Goal: Task Accomplishment & Management: Manage account settings

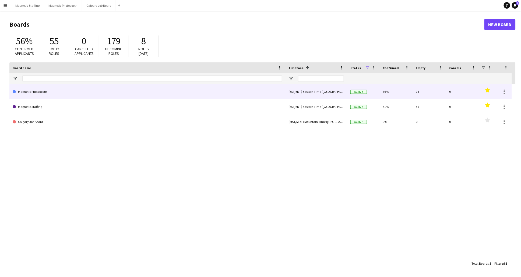
click at [40, 93] on link "Magnetic Photobooth" at bounding box center [148, 91] width 270 height 15
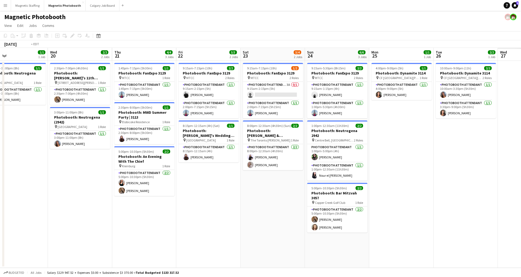
scroll to position [0, 225]
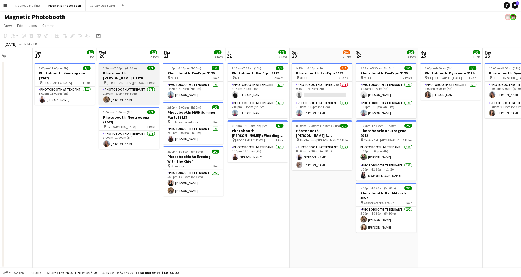
click at [135, 73] on h3 "Photobooth: [PERSON_NAME]'s 11th Birthday (3104)" at bounding box center [129, 76] width 60 height 10
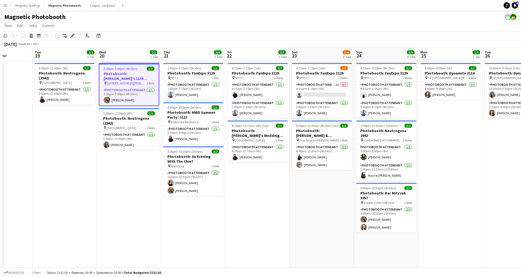
click at [72, 36] on icon at bounding box center [72, 35] width 3 height 3
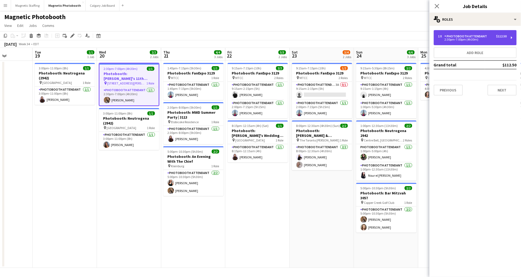
click at [486, 41] on div "1 x Photobooth Attendant $112.50 2:30pm-7:00pm (4h30m)" at bounding box center [475, 37] width 83 height 15
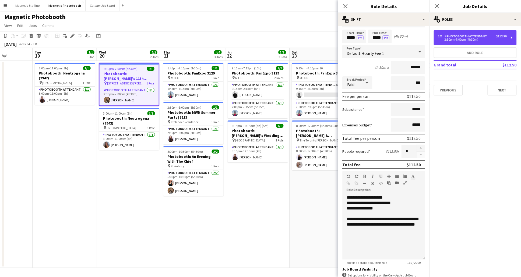
scroll to position [16, 0]
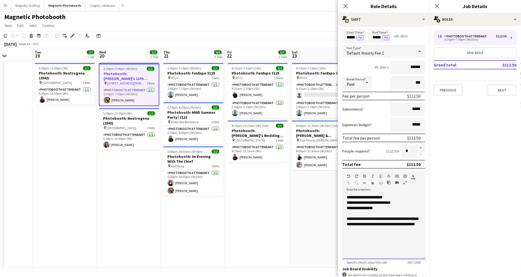
click at [365, 197] on div "**********" at bounding box center [384, 227] width 83 height 65
click at [380, 197] on div "**********" at bounding box center [384, 227] width 83 height 65
click at [374, 203] on div "**********" at bounding box center [384, 202] width 74 height 5
click at [387, 203] on div "**********" at bounding box center [384, 202] width 74 height 5
drag, startPoint x: 379, startPoint y: 208, endPoint x: 345, endPoint y: 209, distance: 34.8
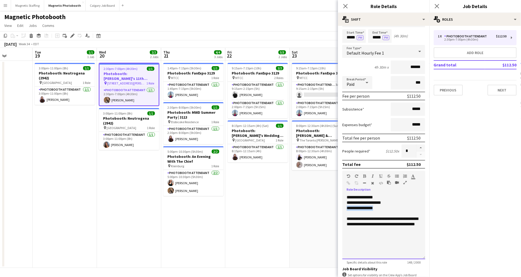
click at [345, 209] on div "**********" at bounding box center [384, 227] width 83 height 65
click at [389, 202] on div "**********" at bounding box center [384, 202] width 74 height 5
click at [378, 210] on div "********" at bounding box center [384, 208] width 74 height 5
click at [355, 37] on input "*****" at bounding box center [355, 35] width 24 height 13
click at [360, 46] on div at bounding box center [359, 45] width 11 height 5
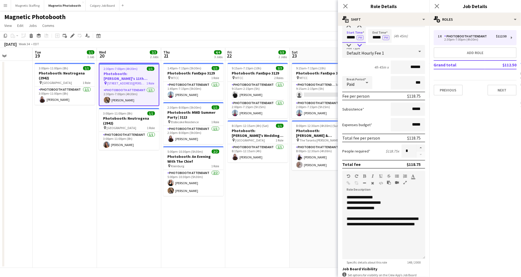
type input "*****"
click at [360, 46] on div at bounding box center [359, 45] width 11 height 5
click at [379, 34] on input "*****" at bounding box center [380, 35] width 24 height 13
click at [376, 46] on div at bounding box center [375, 45] width 11 height 5
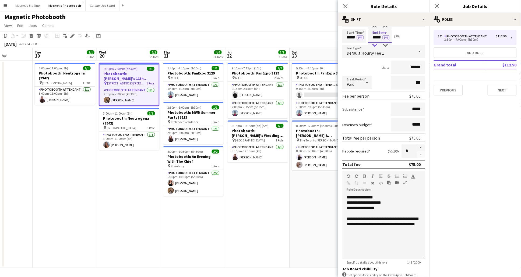
scroll to position [0, 0]
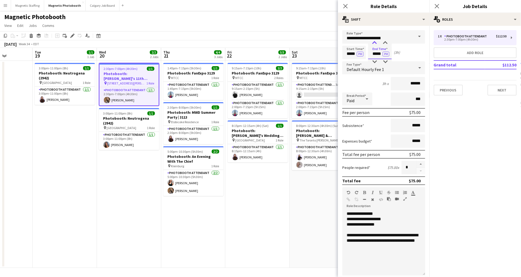
click at [375, 42] on div at bounding box center [375, 42] width 11 height 5
click at [387, 41] on div at bounding box center [385, 42] width 11 height 5
type input "*****"
click at [387, 41] on div at bounding box center [385, 42] width 11 height 5
click at [376, 83] on div "4h 30m x" at bounding box center [382, 83] width 14 height 5
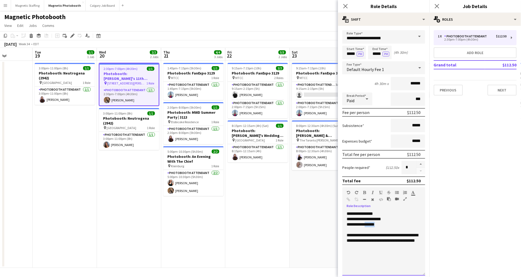
drag, startPoint x: 384, startPoint y: 224, endPoint x: 369, endPoint y: 224, distance: 15.1
click at [369, 224] on div "**********" at bounding box center [384, 224] width 74 height 5
click at [377, 106] on form "**********" at bounding box center [384, 197] width 92 height 335
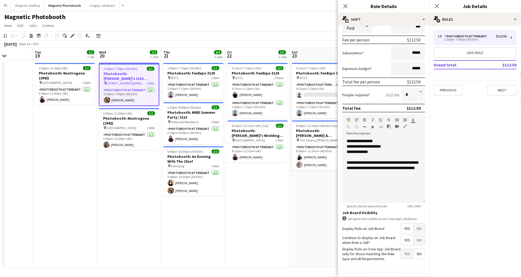
scroll to position [86, 0]
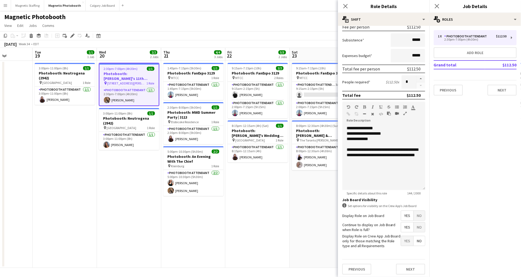
click at [413, 276] on div "Previous Next" at bounding box center [384, 270] width 83 height 20
click at [413, 273] on button "Next" at bounding box center [411, 269] width 29 height 11
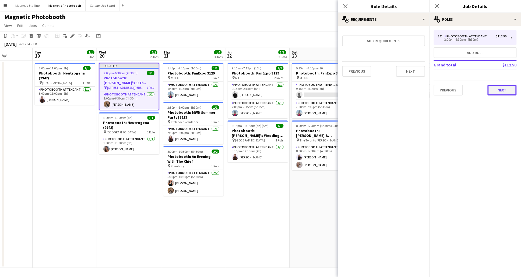
click at [494, 89] on button "Next" at bounding box center [502, 90] width 29 height 11
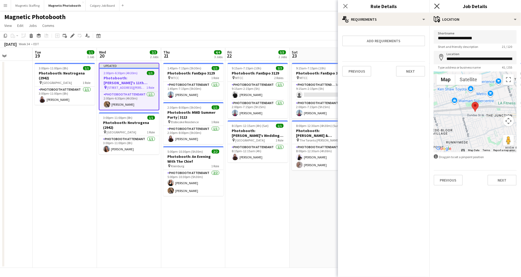
click at [436, 6] on icon "Close pop-in" at bounding box center [437, 6] width 5 height 5
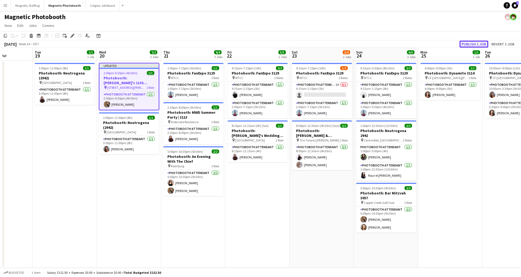
click at [475, 44] on button "Publish 1 job" at bounding box center [474, 44] width 29 height 7
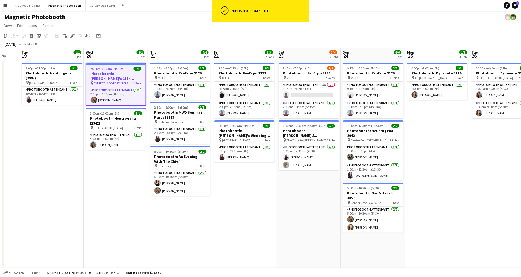
scroll to position [0, 242]
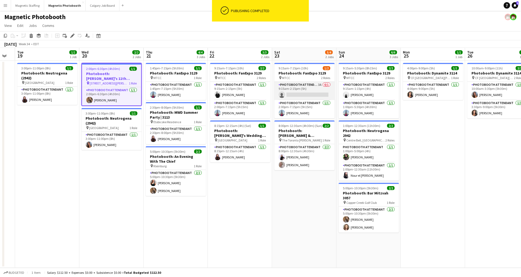
click at [311, 92] on app-card-role "Photobooth Attendant 3A 0/1 9:15am-2:15pm (5h) single-neutral-actions" at bounding box center [305, 91] width 60 height 18
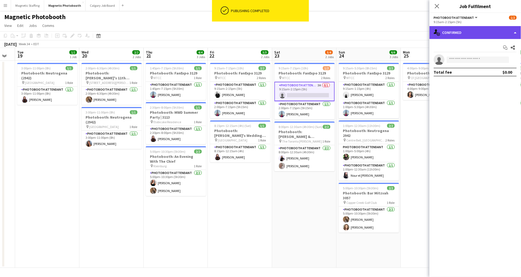
click at [498, 33] on div "single-neutral-actions-check-2 Confirmed" at bounding box center [476, 32] width 92 height 13
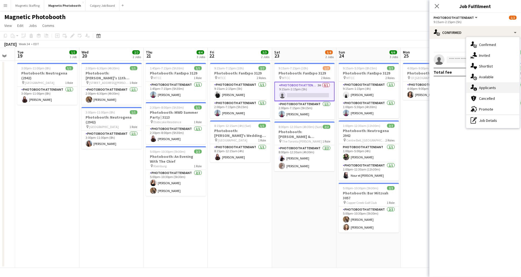
click at [499, 86] on div "single-neutral-actions-information Applicants" at bounding box center [493, 87] width 53 height 11
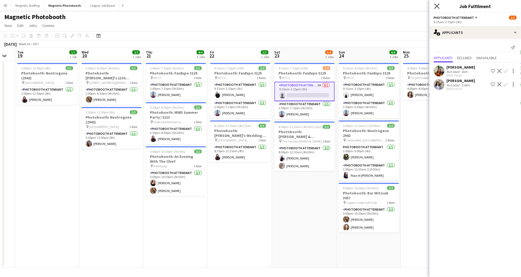
click at [437, 6] on icon at bounding box center [437, 6] width 5 height 5
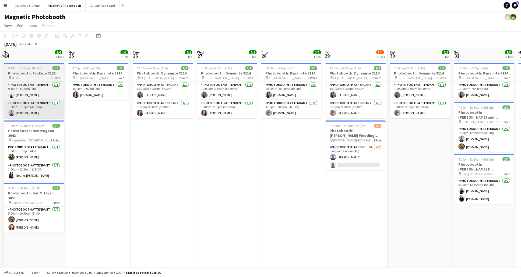
scroll to position [0, 192]
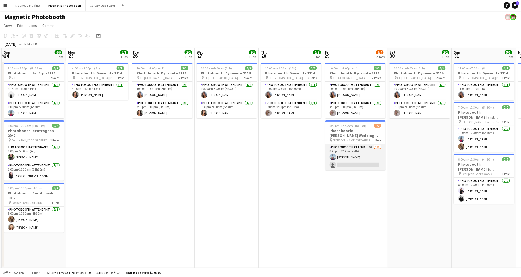
click at [365, 155] on app-card-role "Photobooth Attendant 6A [DATE] 8:45pm-12:45am (4h) [PERSON_NAME] single-neutral…" at bounding box center [356, 157] width 60 height 26
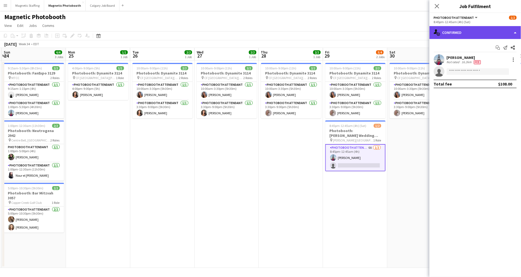
click at [486, 32] on div "single-neutral-actions-check-2 Confirmed" at bounding box center [476, 32] width 92 height 13
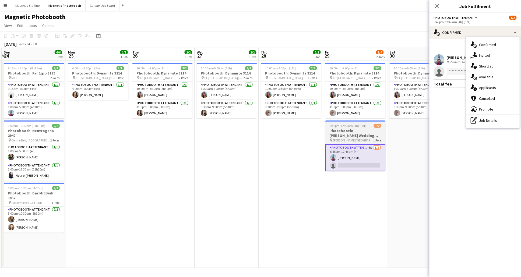
click at [366, 125] on div "8:45pm-12:45am (4h) (Sat) 1/2" at bounding box center [356, 126] width 60 height 4
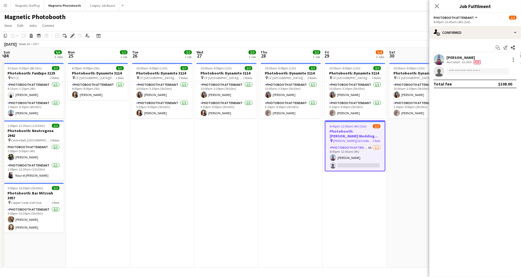
click at [72, 34] on icon "Edit" at bounding box center [72, 36] width 4 height 4
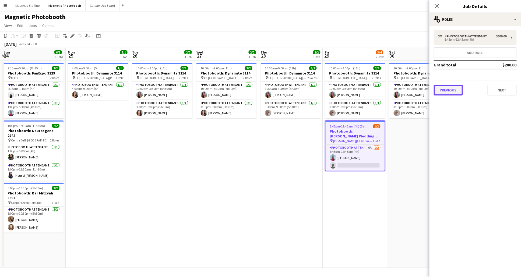
click at [454, 89] on button "Previous" at bounding box center [448, 90] width 29 height 11
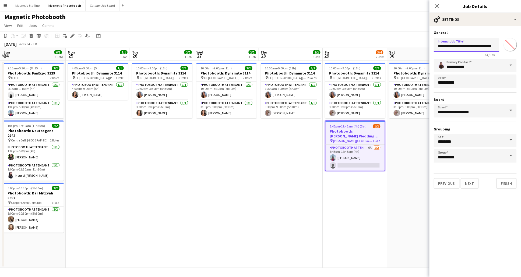
click at [476, 47] on input "**********" at bounding box center [467, 44] width 66 height 13
type input "**********"
click at [508, 183] on button "Finish" at bounding box center [507, 183] width 20 height 11
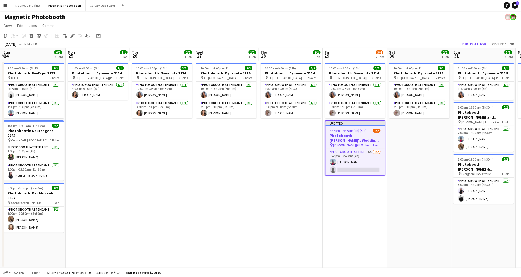
click at [468, 50] on app-board-header-date "Sun 31 5/5 3 Jobs" at bounding box center [484, 54] width 64 height 13
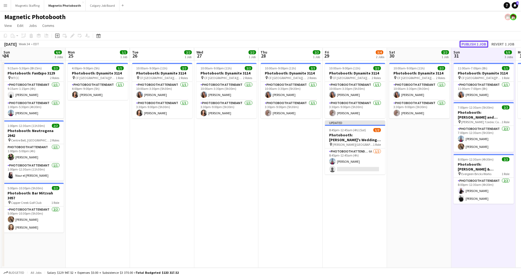
click at [474, 43] on button "Publish 1 job" at bounding box center [474, 44] width 29 height 7
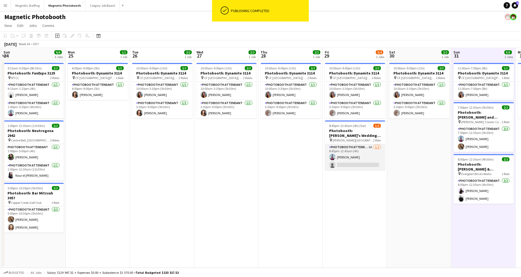
click at [366, 158] on app-card-role "Photobooth Attendant 6A [DATE] 8:45pm-12:45am (4h) [PERSON_NAME] single-neutral…" at bounding box center [355, 157] width 60 height 26
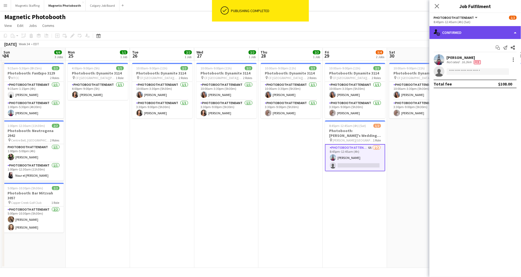
click at [483, 37] on div "single-neutral-actions-check-2 Confirmed" at bounding box center [476, 32] width 92 height 13
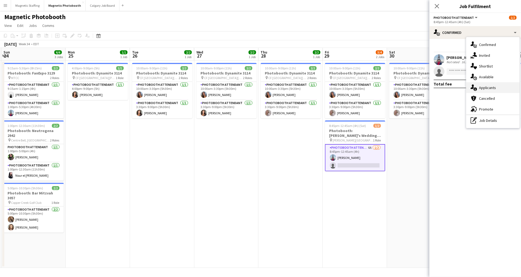
click at [501, 86] on div "single-neutral-actions-information Applicants" at bounding box center [493, 87] width 53 height 11
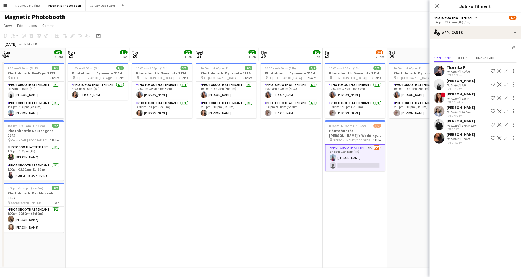
click at [506, 138] on app-icon "Confirm" at bounding box center [506, 138] width 4 height 4
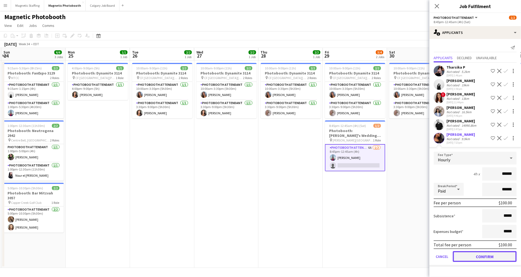
click at [493, 256] on button "Confirm" at bounding box center [485, 257] width 64 height 11
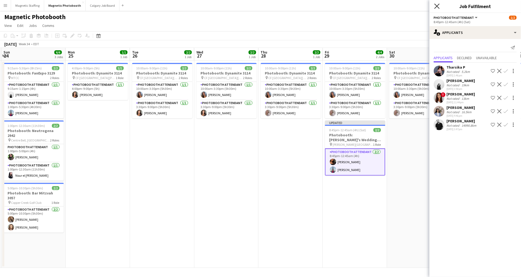
click at [436, 4] on icon at bounding box center [437, 6] width 5 height 5
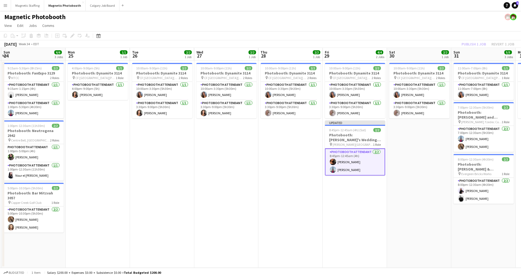
click at [479, 45] on div "Publish 1 job Revert 1 job" at bounding box center [489, 44] width 66 height 7
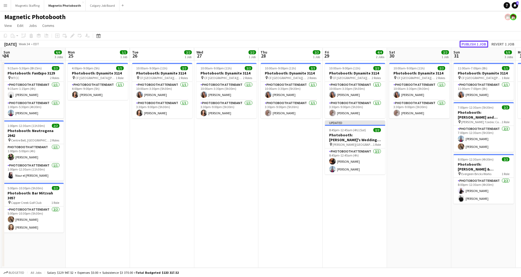
click at [479, 45] on button "Publish 1 job" at bounding box center [474, 44] width 29 height 7
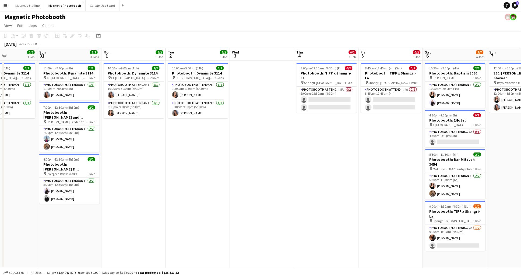
scroll to position [0, 221]
click at [318, 96] on app-card-role "Photobooth Attendant 8A 0/2 8:00pm-12:30am (4h30m) single-neutral-actions singl…" at bounding box center [326, 100] width 60 height 26
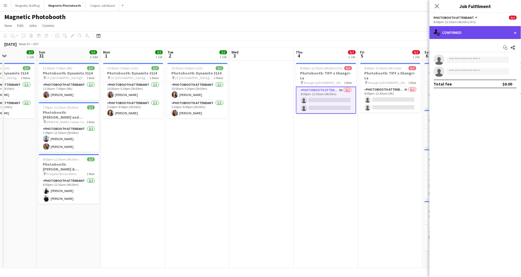
click at [506, 33] on div "single-neutral-actions-check-2 Confirmed" at bounding box center [476, 32] width 92 height 13
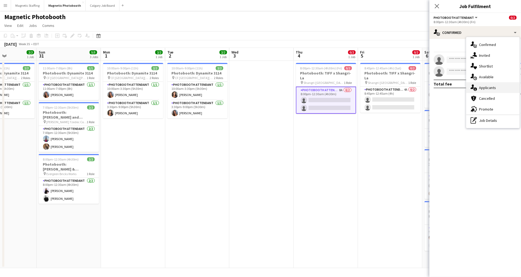
click at [495, 91] on div "single-neutral-actions-information Applicants" at bounding box center [493, 87] width 53 height 11
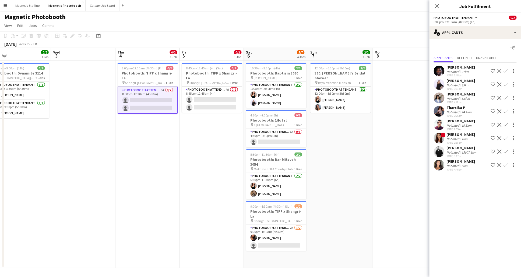
scroll to position [0, 173]
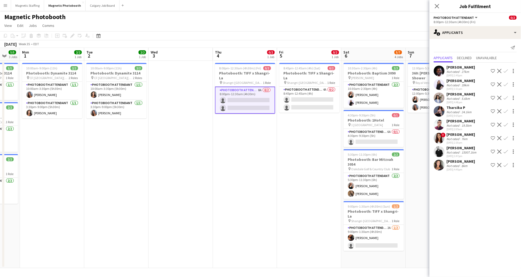
click at [507, 151] on app-icon "Confirm" at bounding box center [506, 152] width 4 height 4
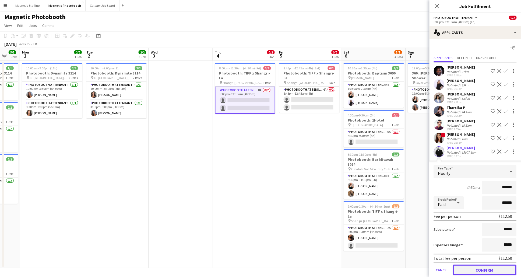
click at [495, 268] on button "Confirm" at bounding box center [485, 270] width 64 height 11
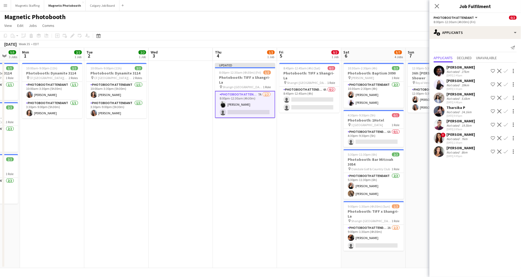
click at [506, 151] on app-icon "Confirm" at bounding box center [506, 152] width 4 height 4
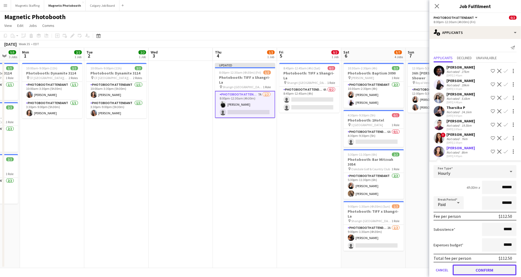
click at [486, 271] on button "Confirm" at bounding box center [485, 270] width 64 height 11
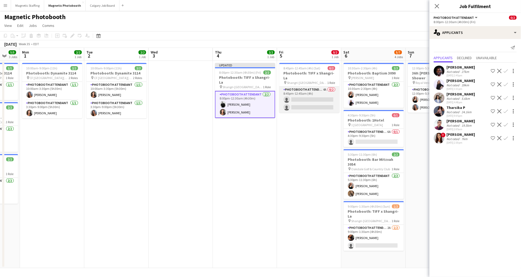
click at [308, 91] on app-card-role "Photobooth Attendant 4A 0/2 8:45pm-12:45am (4h) single-neutral-actions single-n…" at bounding box center [310, 100] width 60 height 26
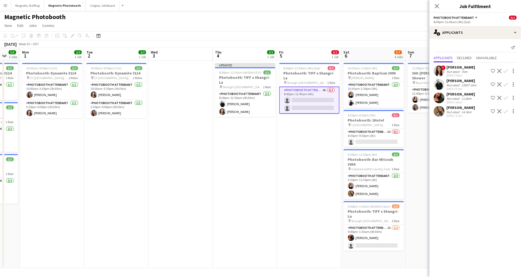
click at [507, 112] on app-icon "Confirm" at bounding box center [506, 111] width 4 height 4
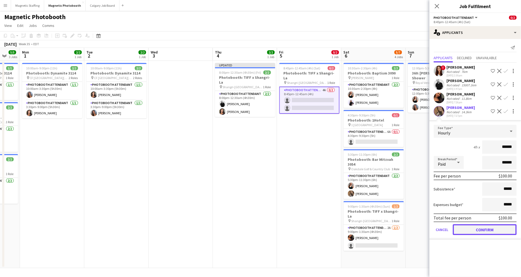
click at [497, 228] on button "Confirm" at bounding box center [485, 230] width 64 height 11
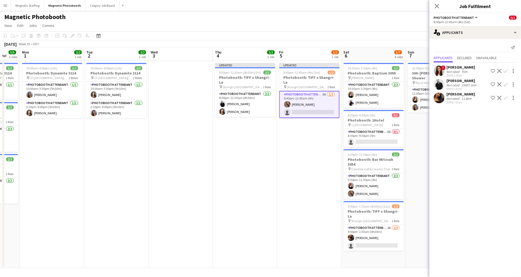
click at [318, 102] on app-card-role "Photobooth Attendant 3A [DATE] 8:45pm-12:45am (4h) [PERSON_NAME] single-neutral…" at bounding box center [310, 104] width 60 height 27
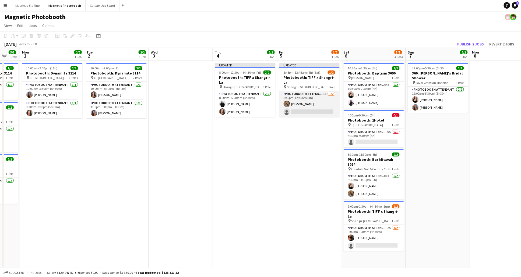
click at [318, 102] on app-card-role "Photobooth Attendant 3A [DATE] 8:45pm-12:45am (4h) [PERSON_NAME] single-neutral…" at bounding box center [310, 104] width 60 height 26
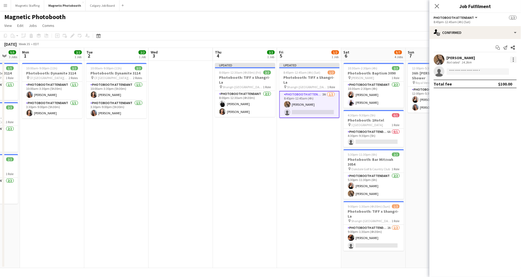
click at [512, 58] on div at bounding box center [514, 60] width 6 height 6
click at [493, 120] on span "Remove" at bounding box center [488, 121] width 16 height 5
click at [328, 95] on app-card-role "Photobooth Attendant 3A 0/2 8:45pm-12:45am (4h) single-neutral-actions single-n…" at bounding box center [310, 104] width 60 height 27
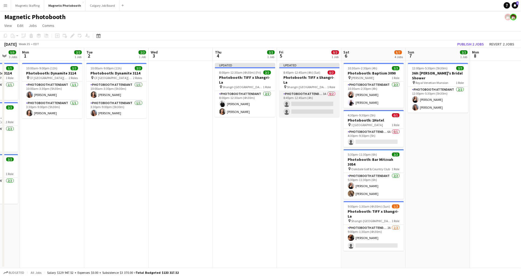
click at [317, 91] on app-card-role "Photobooth Attendant 3A 0/2 8:45pm-12:45am (4h) single-neutral-actions single-n…" at bounding box center [310, 104] width 60 height 26
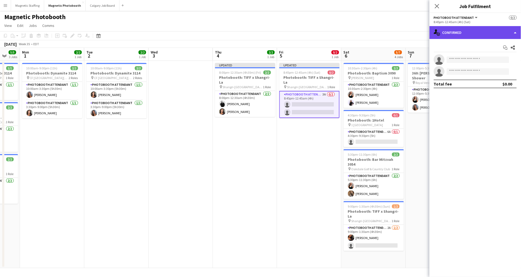
click at [493, 33] on div "single-neutral-actions-check-2 Confirmed" at bounding box center [476, 32] width 92 height 13
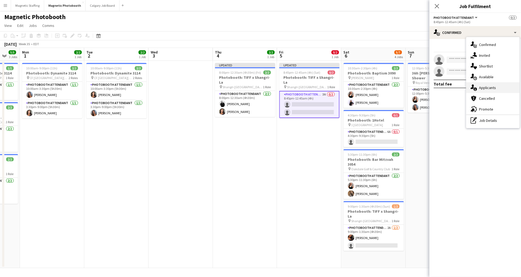
click at [500, 90] on div "single-neutral-actions-information Applicants" at bounding box center [493, 87] width 53 height 11
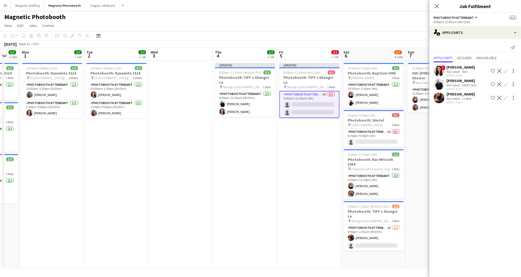
click at [508, 84] on app-icon "Confirm" at bounding box center [506, 84] width 4 height 4
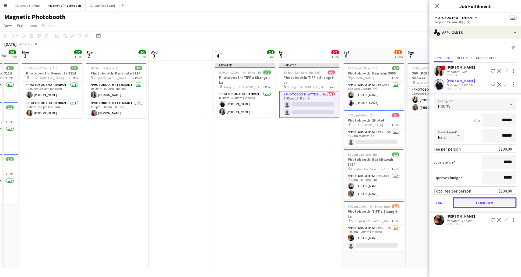
click at [485, 202] on button "Confirm" at bounding box center [485, 203] width 64 height 11
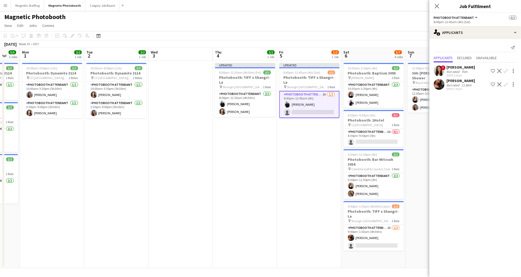
click at [506, 84] on app-icon "Confirm" at bounding box center [506, 84] width 4 height 4
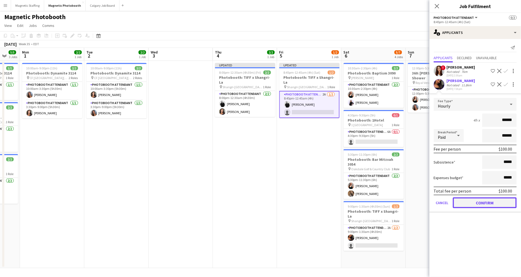
click at [488, 201] on button "Confirm" at bounding box center [485, 203] width 64 height 11
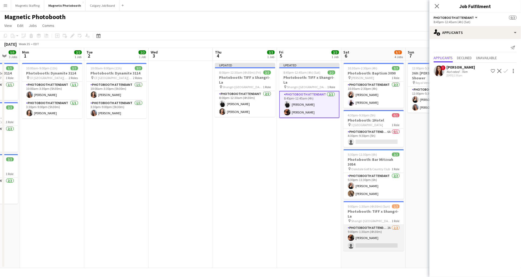
click at [391, 229] on app-card-role "Photobooth Attendant 2A [DATE] 9:00pm-1:30am (4h30m) [PERSON_NAME] single-neutr…" at bounding box center [374, 238] width 60 height 26
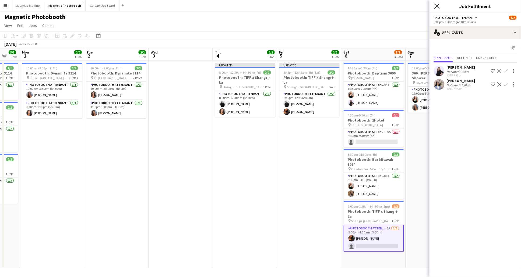
click at [437, 7] on icon at bounding box center [437, 6] width 5 height 5
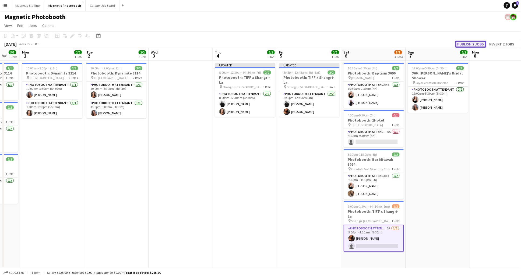
click at [477, 44] on button "Publish 2 jobs" at bounding box center [471, 44] width 31 height 7
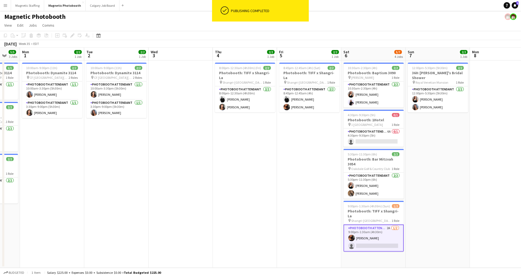
scroll to position [0, 173]
click at [371, 234] on app-card-role "Photobooth Attendant 2A [DATE] 9:00pm-1:30am (4h30m) [PERSON_NAME] single-neutr…" at bounding box center [374, 238] width 60 height 27
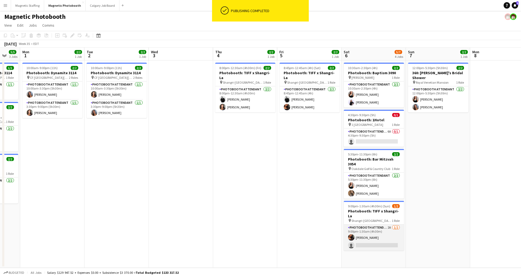
click at [380, 225] on app-card-role "Photobooth Attendant 2A [DATE] 9:00pm-1:30am (4h30m) [PERSON_NAME] single-neutr…" at bounding box center [374, 238] width 60 height 26
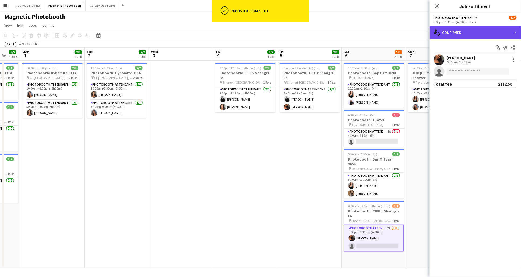
click at [484, 31] on div "single-neutral-actions-check-2 Confirmed" at bounding box center [476, 32] width 92 height 13
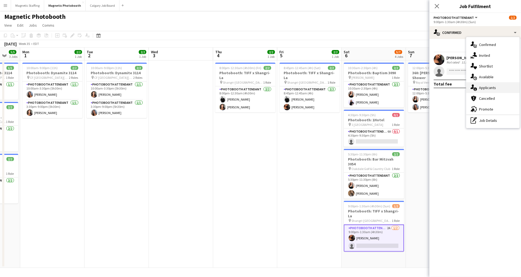
click at [505, 88] on div "single-neutral-actions-information Applicants" at bounding box center [493, 87] width 53 height 11
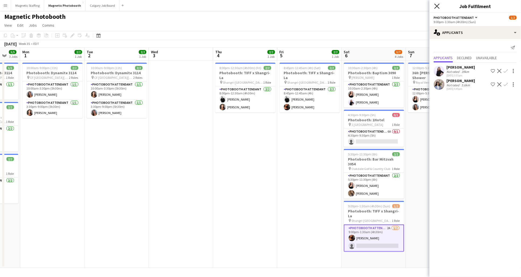
click at [438, 5] on icon "Close pop-in" at bounding box center [437, 6] width 5 height 5
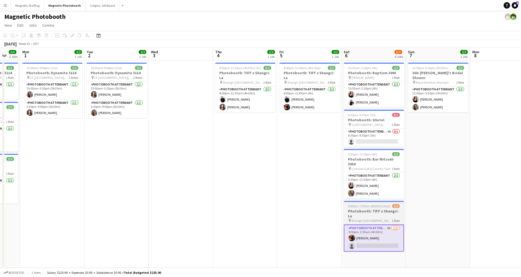
click at [382, 204] on span "9:00pm-1:30am (4h30m) (Sun)" at bounding box center [370, 206] width 42 height 4
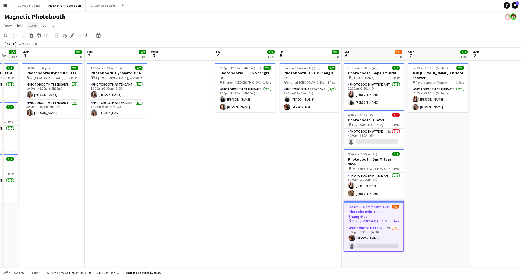
click at [33, 26] on span "Jobs" at bounding box center [33, 25] width 8 height 5
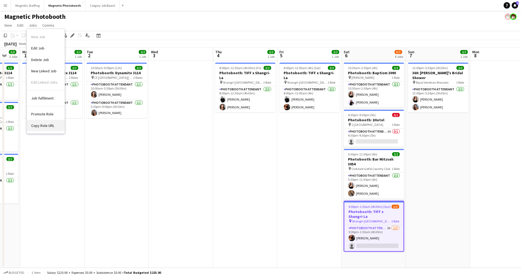
click at [48, 124] on span "Copy Role URL" at bounding box center [42, 125] width 23 height 5
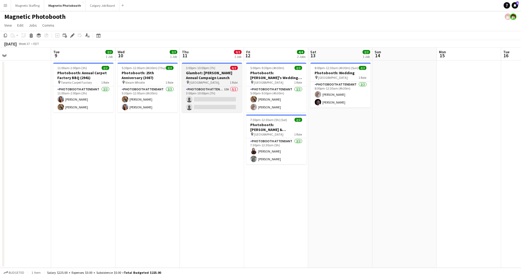
scroll to position [0, 142]
click at [203, 79] on h3 "Glambot: [PERSON_NAME] Annual Campaign Launch" at bounding box center [212, 76] width 60 height 10
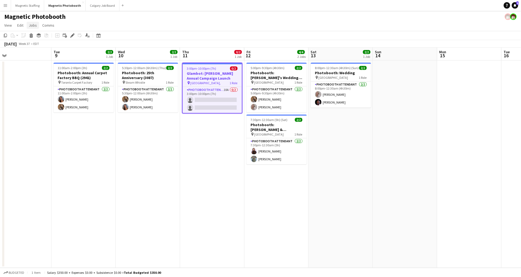
click at [28, 26] on link "Jobs" at bounding box center [33, 25] width 12 height 7
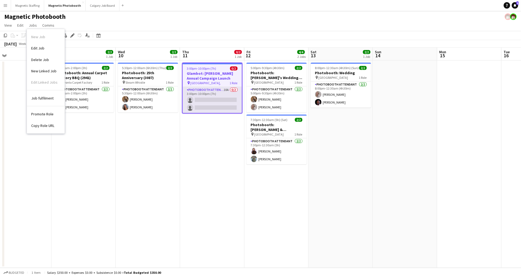
click at [199, 91] on app-card-role "Photobooth Attendant 10A 0/2 3:00pm-10:00pm (7h) single-neutral-actions single-…" at bounding box center [212, 100] width 59 height 26
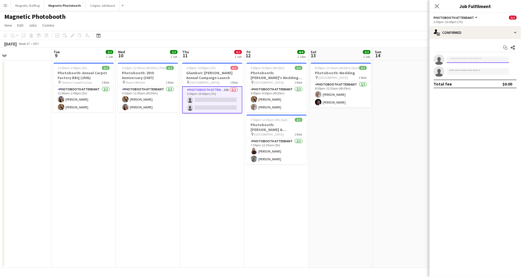
click at [478, 59] on input at bounding box center [478, 60] width 62 height 6
type input "****"
click at [436, 6] on icon "Close pop-in" at bounding box center [437, 6] width 5 height 5
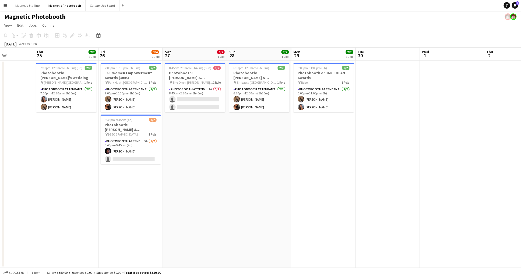
scroll to position [0, 222]
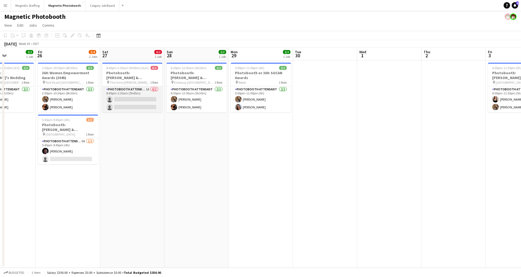
click at [133, 96] on app-card-role "Photobooth Attendant 1A 0/2 8:45pm-2:30am (5h45m) single-neutral-actions single…" at bounding box center [132, 99] width 60 height 26
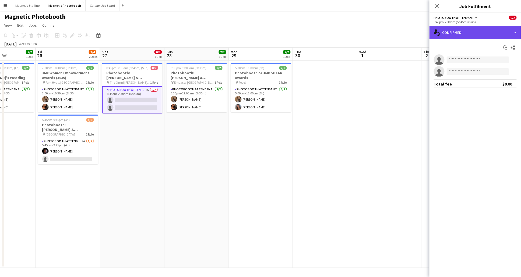
click at [484, 29] on div "single-neutral-actions-check-2 Confirmed" at bounding box center [476, 32] width 92 height 13
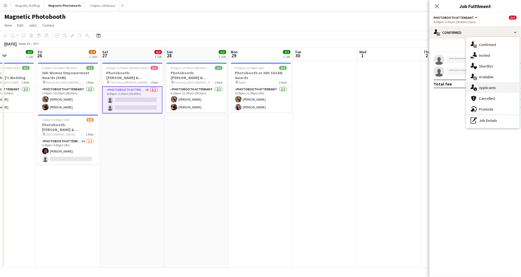
click at [503, 92] on div "single-neutral-actions-information Applicants" at bounding box center [493, 87] width 53 height 11
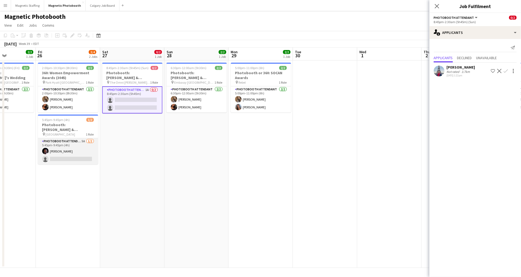
click at [82, 156] on app-card-role "Photobooth Attendant 5A [DATE] 5:45pm-9:45pm (4h) [PERSON_NAME] single-neutral-…" at bounding box center [68, 151] width 60 height 26
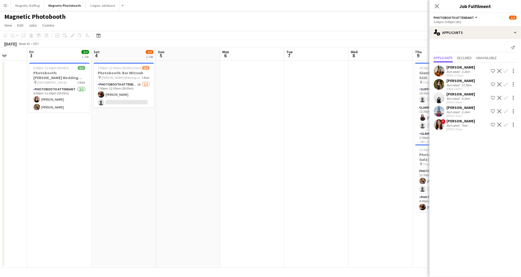
scroll to position [0, 172]
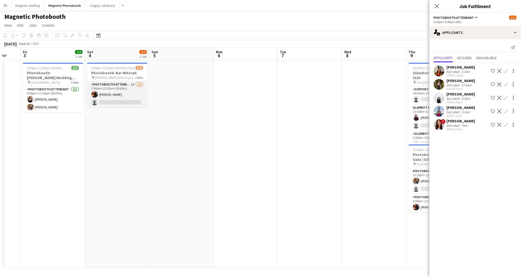
click at [117, 98] on app-card-role "Photobooth Attendant 1A [DATE] 7:00pm-12:30am (5h30m) [PERSON_NAME] single-neut…" at bounding box center [117, 95] width 60 height 26
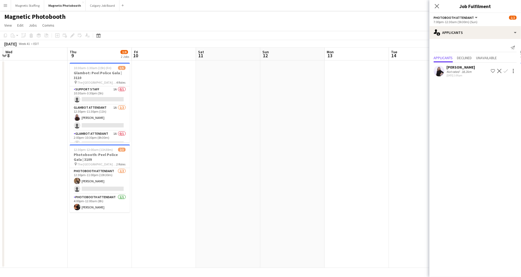
scroll to position [0, 265]
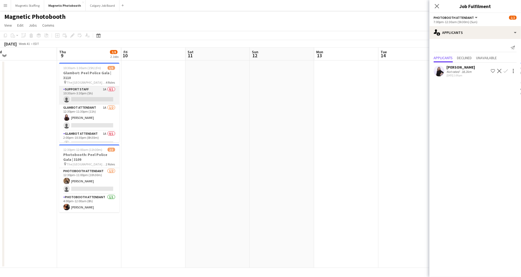
click at [98, 95] on app-card-role "Support Staff 1A 0/1 10:30am-3:30pm (5h) single-neutral-actions" at bounding box center [89, 95] width 60 height 18
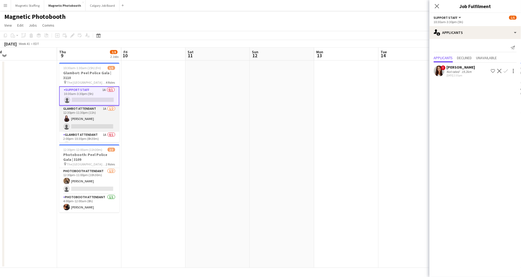
click at [104, 114] on app-card-role "Glambot Attendant 1A [DATE] 12:30pm-11:30pm (11h) [PERSON_NAME] single-neutral-…" at bounding box center [89, 119] width 60 height 26
click at [99, 113] on app-card-role "Glambot Attendant 1A 0/1 2:00pm-10:30pm (8h30m) single-neutral-actions" at bounding box center [90, 116] width 60 height 18
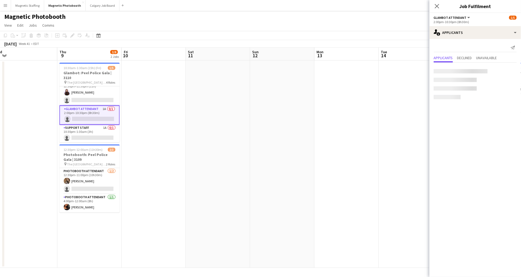
scroll to position [25, 0]
click at [100, 133] on app-card-role "Support Staff 1A 0/1 10:30pm-1:30am (3h) single-neutral-actions" at bounding box center [90, 135] width 60 height 18
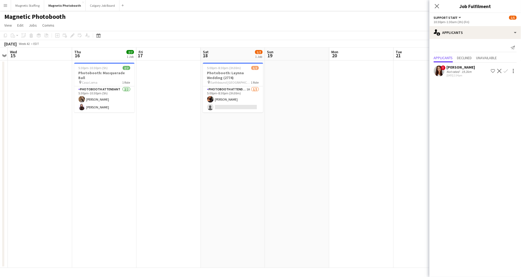
scroll to position [0, 186]
click at [233, 93] on app-card-role "Photobooth Attendant 1A [DATE] 5:00pm-8:30pm (3h30m) [PERSON_NAME] single-neutr…" at bounding box center [232, 99] width 60 height 26
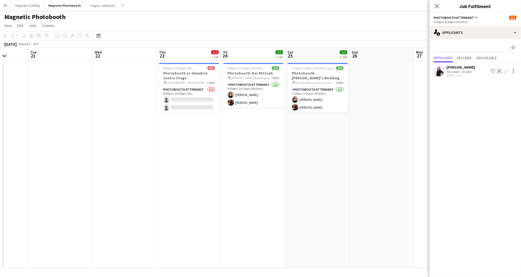
scroll to position [0, 222]
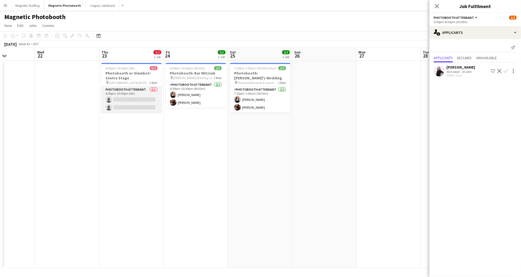
click at [134, 91] on app-card-role "Photobooth Attendant 0/2 4:00pm-10:00pm (6h) single-neutral-actions single-neut…" at bounding box center [132, 100] width 60 height 26
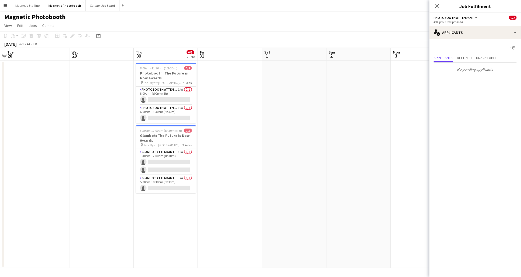
scroll to position [0, 146]
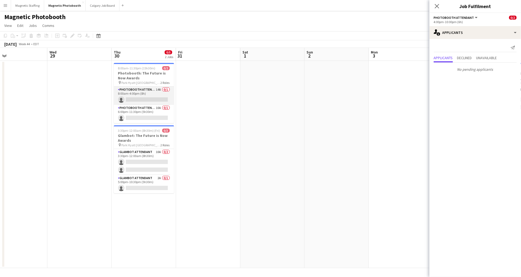
click at [147, 94] on app-card-role "Photobooth Attendant 14A 0/1 8:00am-4:00pm (8h) single-neutral-actions" at bounding box center [144, 96] width 60 height 18
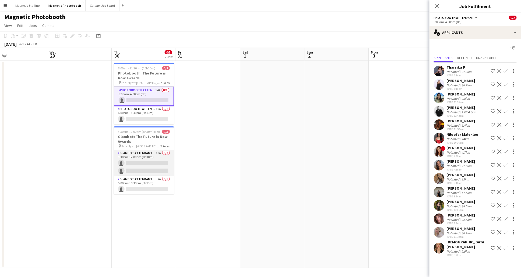
click at [159, 152] on app-card-role "Glambot Attendant 10A 0/2 3:30pm-12:00am (8h30m) single-neutral-actions single-…" at bounding box center [144, 163] width 60 height 26
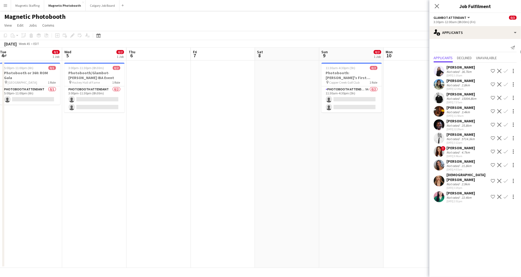
scroll to position [0, 231]
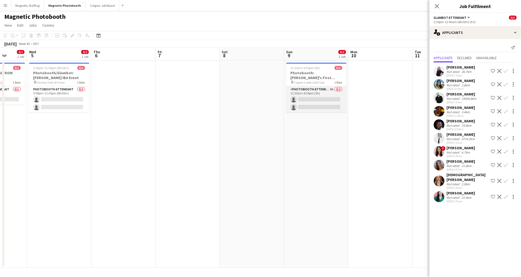
click at [327, 98] on app-card-role "Photobooth Attendant 9A 0/2 11:30am-4:30pm (5h) single-neutral-actions single-n…" at bounding box center [317, 99] width 60 height 26
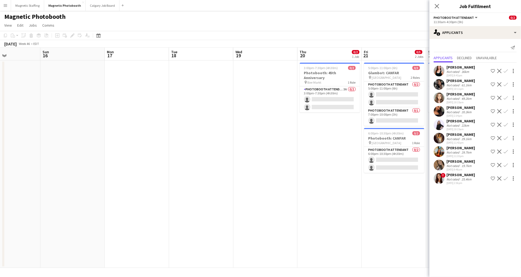
scroll to position [0, 153]
click at [322, 93] on app-card-role "Photobooth Attendant 3A 0/2 3:00pm-7:30pm (4h30m) single-neutral-actions single…" at bounding box center [330, 99] width 60 height 26
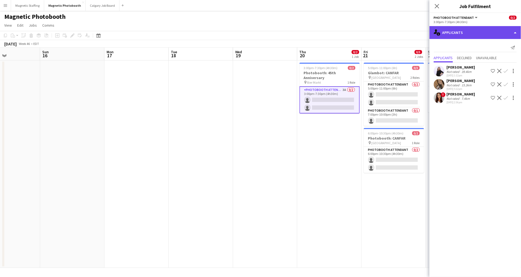
click at [487, 34] on div "single-neutral-actions-information Applicants" at bounding box center [476, 32] width 92 height 13
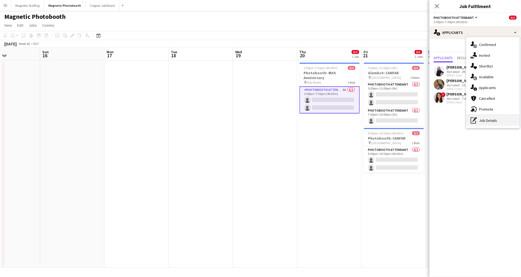
click at [492, 125] on div "pen-write Job Details" at bounding box center [493, 120] width 53 height 11
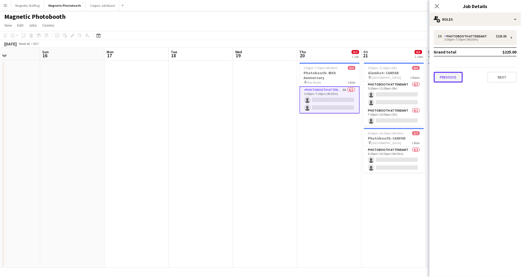
click at [452, 78] on button "Previous" at bounding box center [448, 77] width 29 height 11
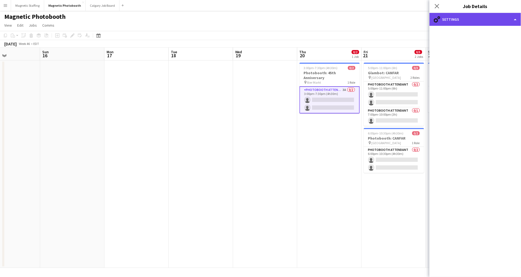
click at [461, 17] on div "cog-double-3 Settings" at bounding box center [476, 19] width 92 height 13
